Goal: Find specific page/section

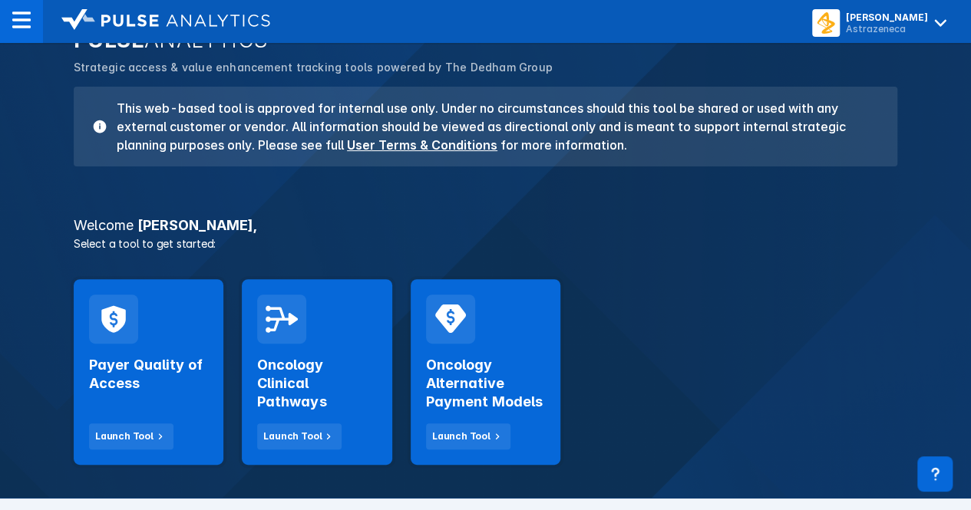
scroll to position [103, 0]
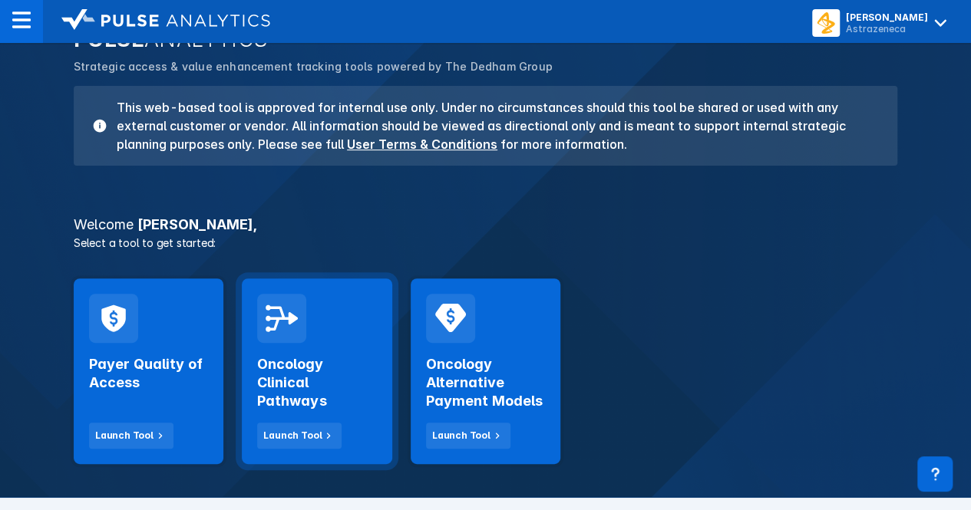
click at [289, 383] on h2 "Oncology Clinical Pathways" at bounding box center [316, 382] width 119 height 55
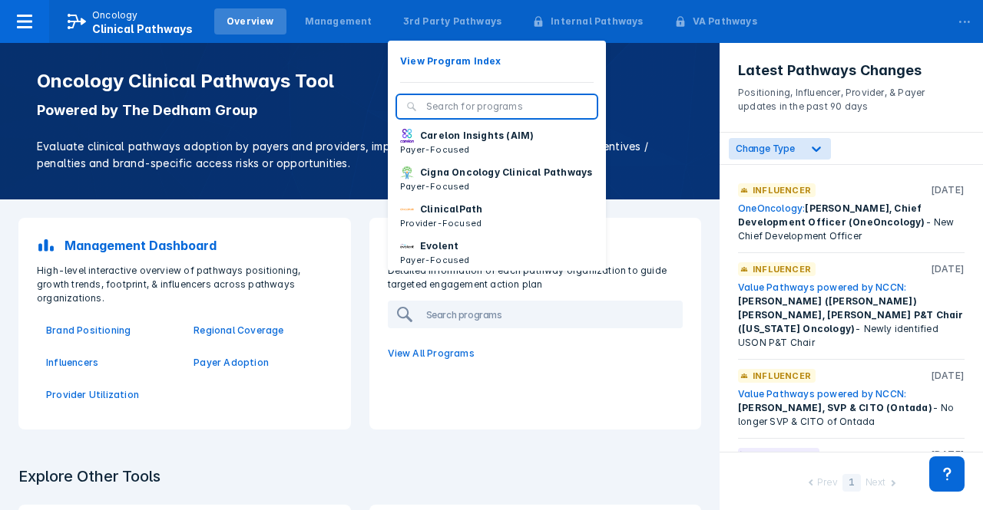
click at [448, 104] on input "search" at bounding box center [506, 107] width 161 height 14
click at [434, 14] on div "3rd Party Pathways" at bounding box center [453, 21] width 124 height 26
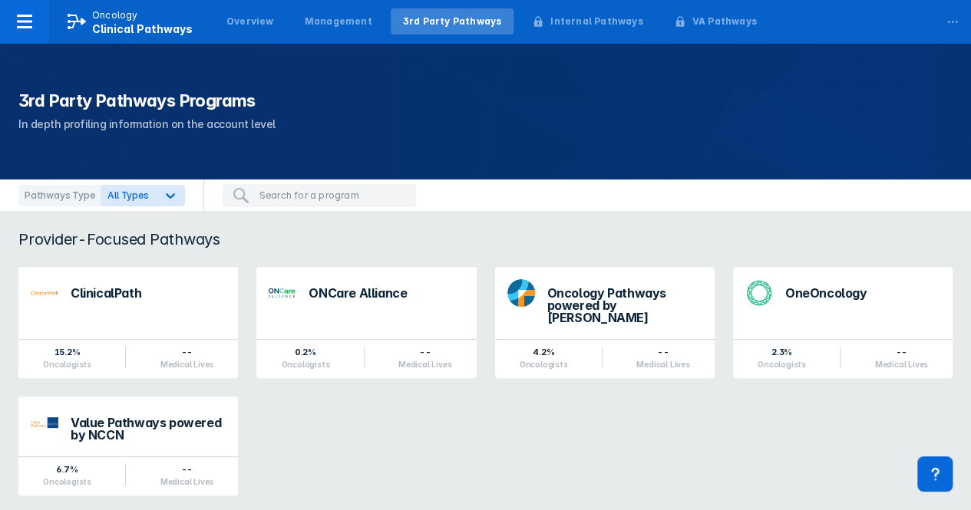
scroll to position [163, 0]
